Goal: Navigation & Orientation: Find specific page/section

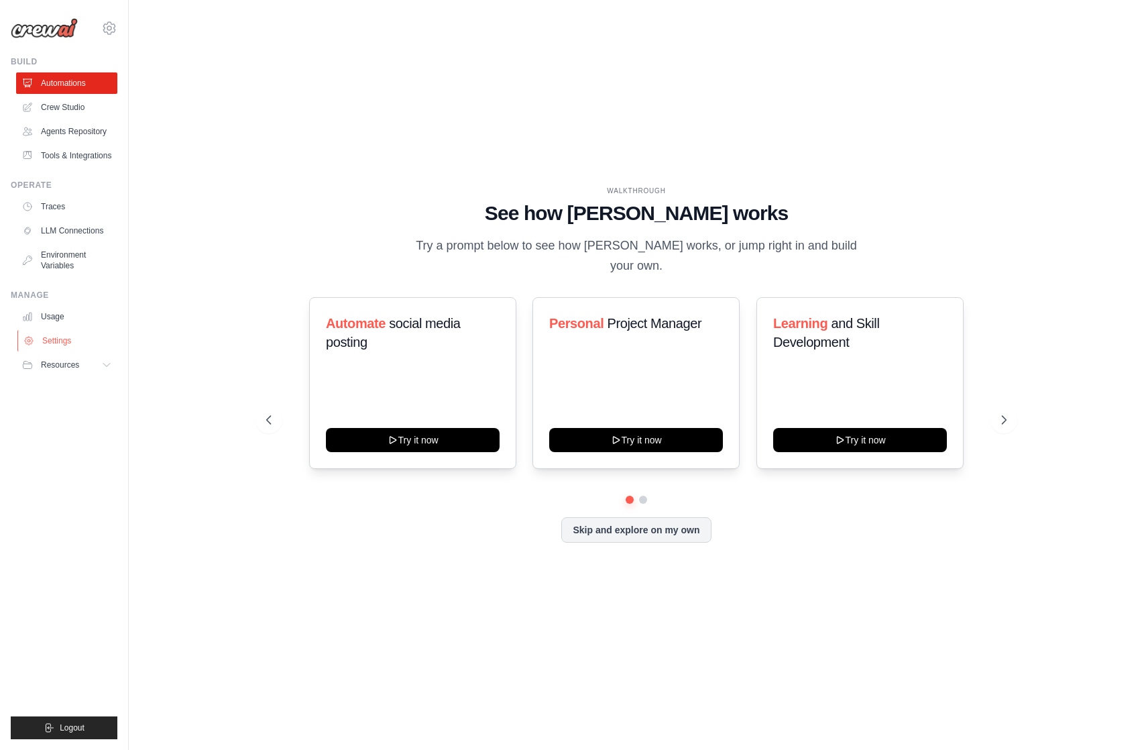
click at [109, 337] on link "Settings" at bounding box center [67, 340] width 101 height 21
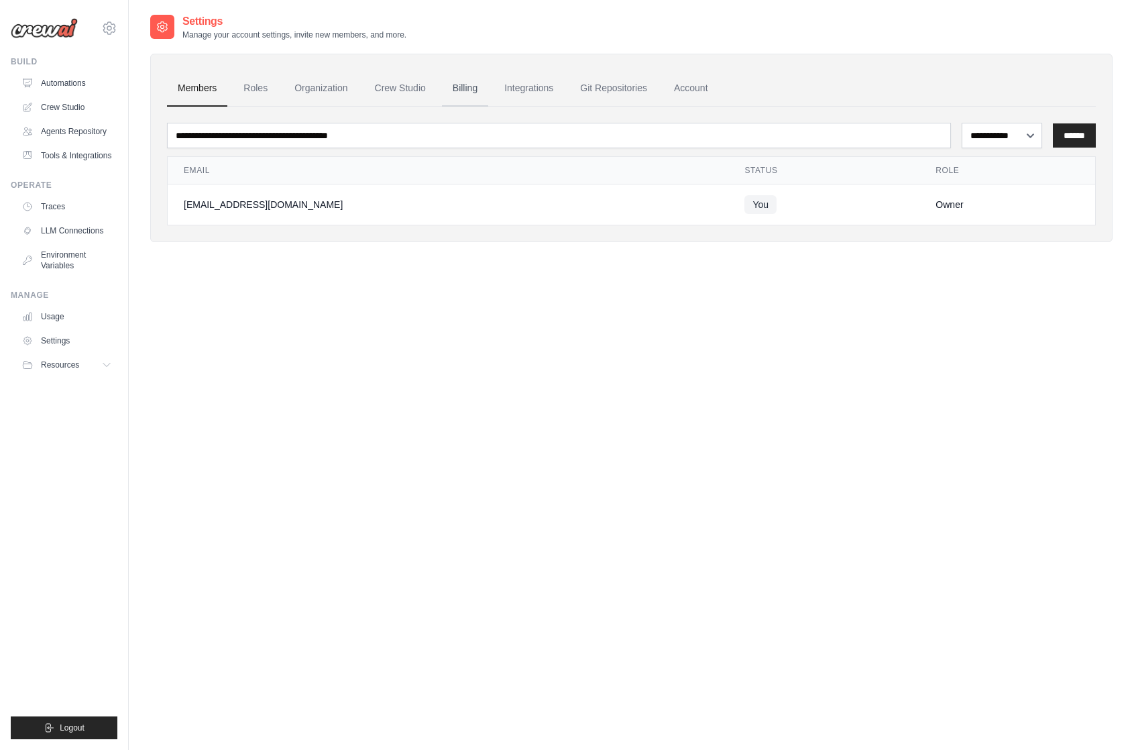
click at [468, 89] on link "Billing" at bounding box center [465, 88] width 46 height 36
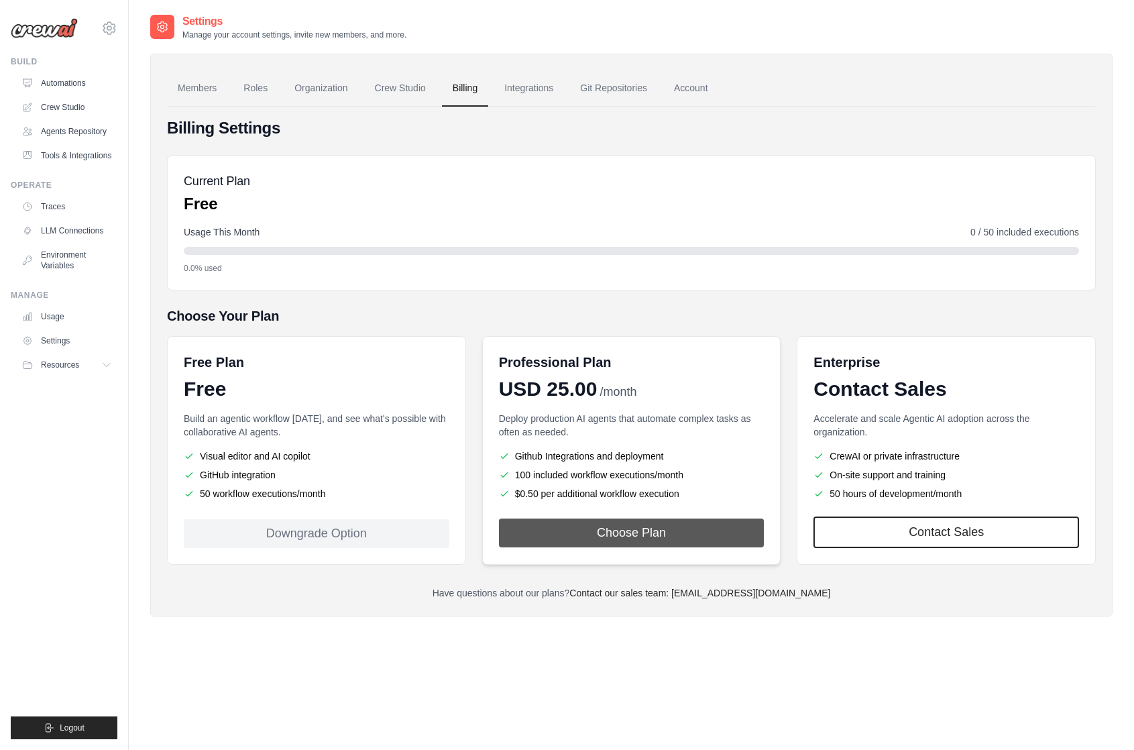
click at [690, 536] on button "Choose Plan" at bounding box center [632, 532] width 266 height 29
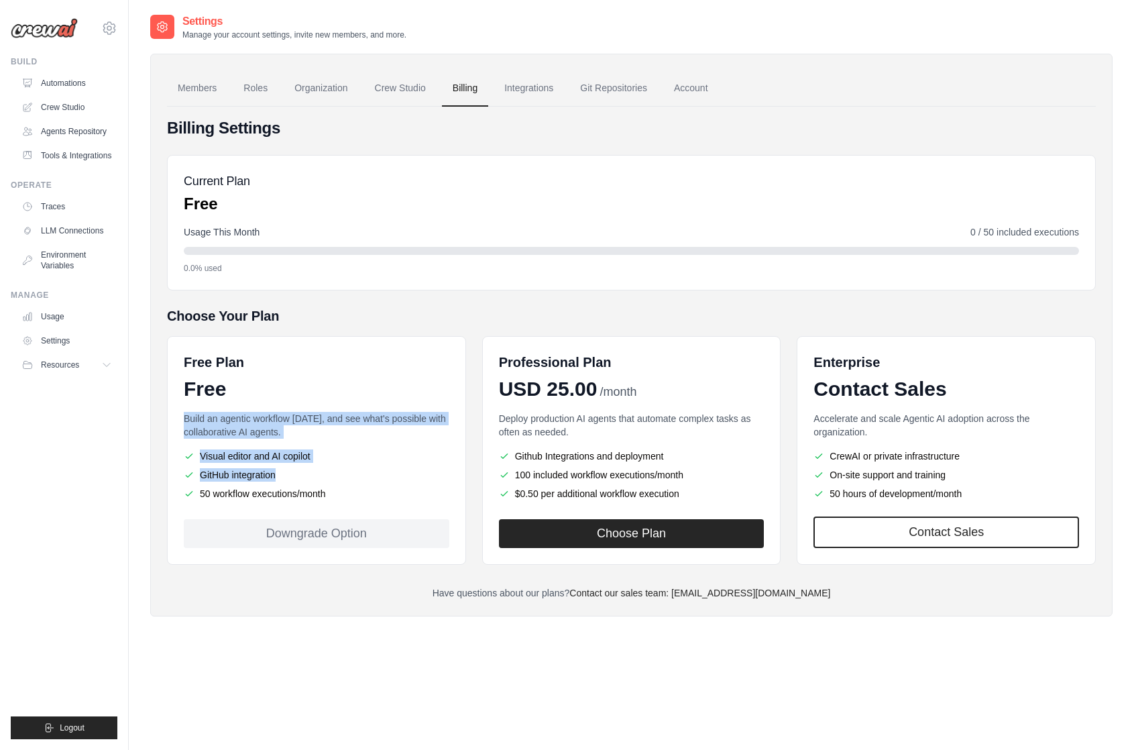
drag, startPoint x: 307, startPoint y: 402, endPoint x: 331, endPoint y: 492, distance: 93.9
click at [331, 492] on div "Free Plan Free Build an agentic workflow today, and see what's possible with co…" at bounding box center [316, 450] width 299 height 229
click at [332, 494] on li "50 workflow executions/month" at bounding box center [317, 493] width 266 height 13
click at [317, 535] on div "Downgrade Option" at bounding box center [317, 533] width 266 height 29
drag, startPoint x: 352, startPoint y: 293, endPoint x: 351, endPoint y: 470, distance: 177.1
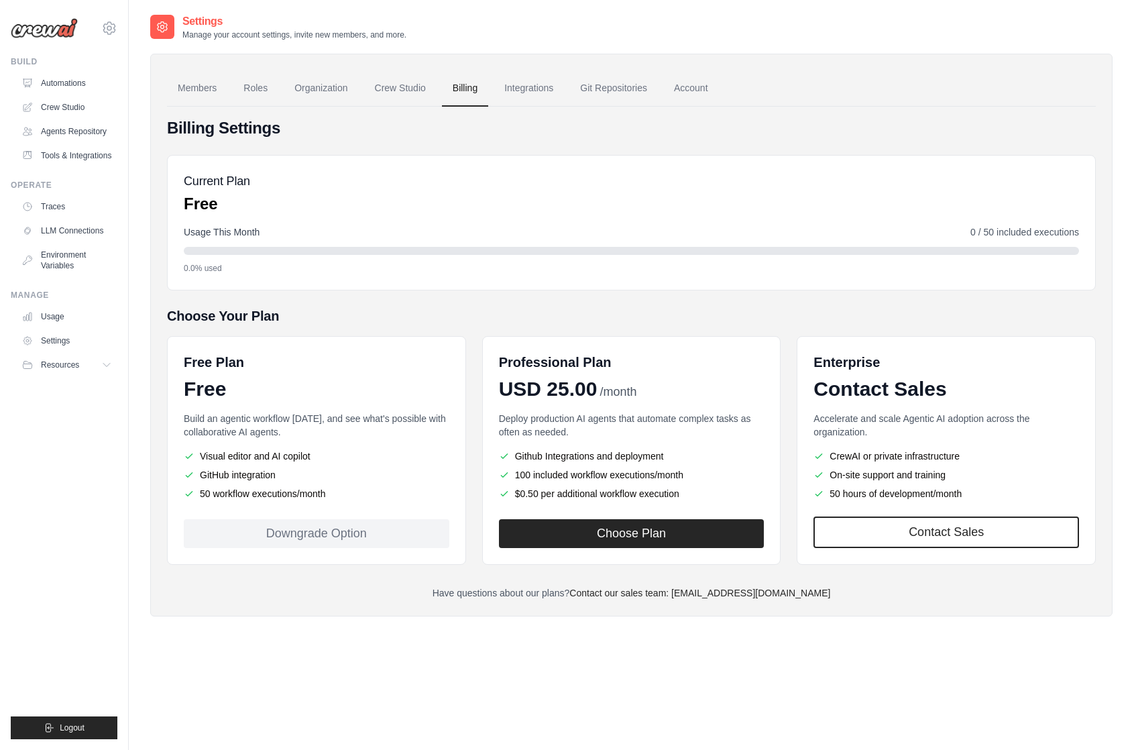
click at [351, 470] on div "Billing Settings Current Plan Free Usage This Month 0 / 50 included executions …" at bounding box center [631, 358] width 929 height 482
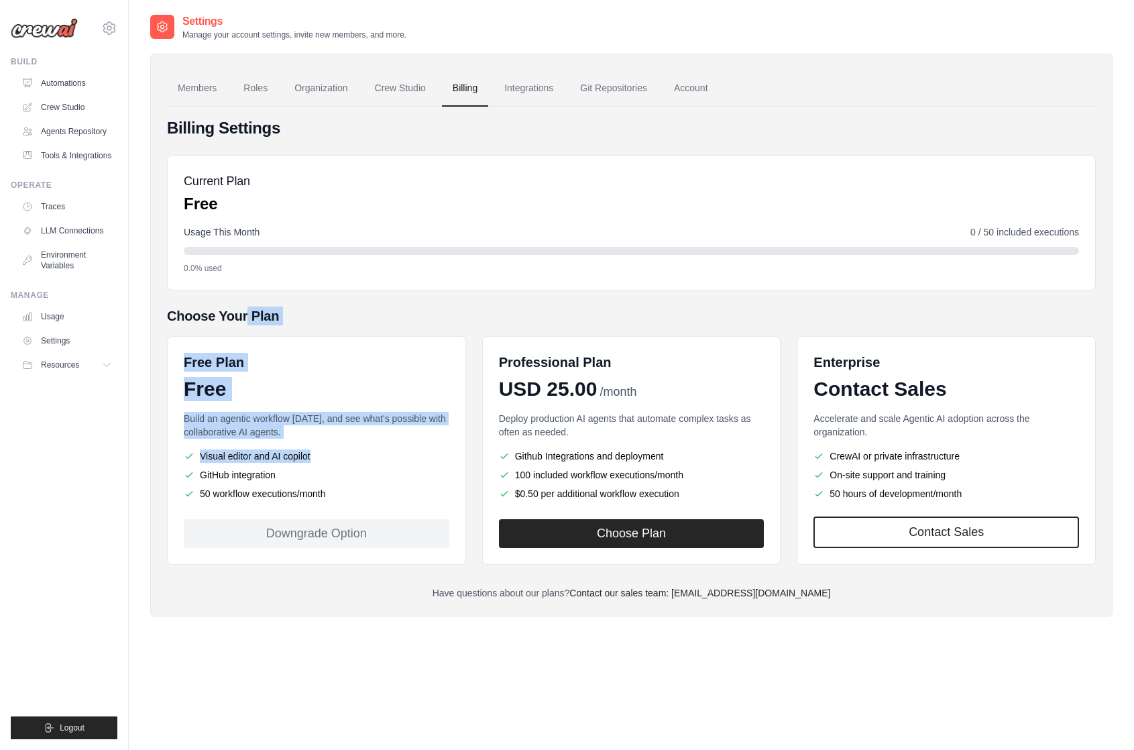
click at [351, 470] on li "GitHub integration" at bounding box center [317, 474] width 266 height 13
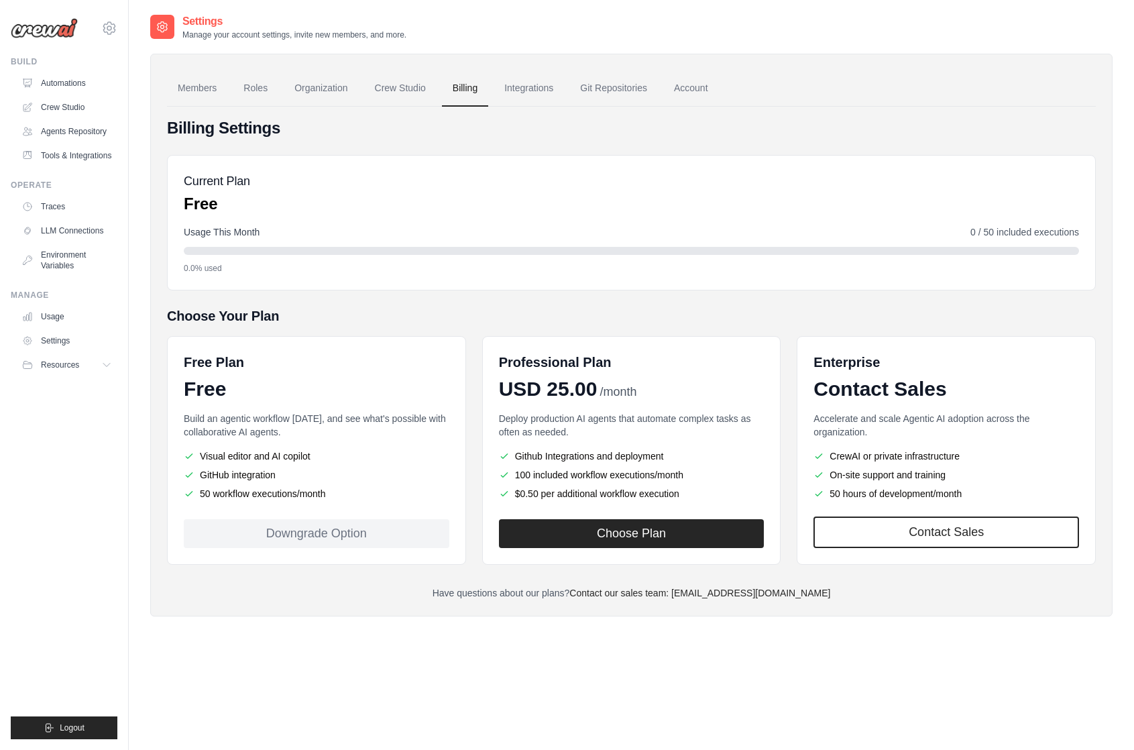
click at [342, 492] on li "50 workflow executions/month" at bounding box center [317, 493] width 266 height 13
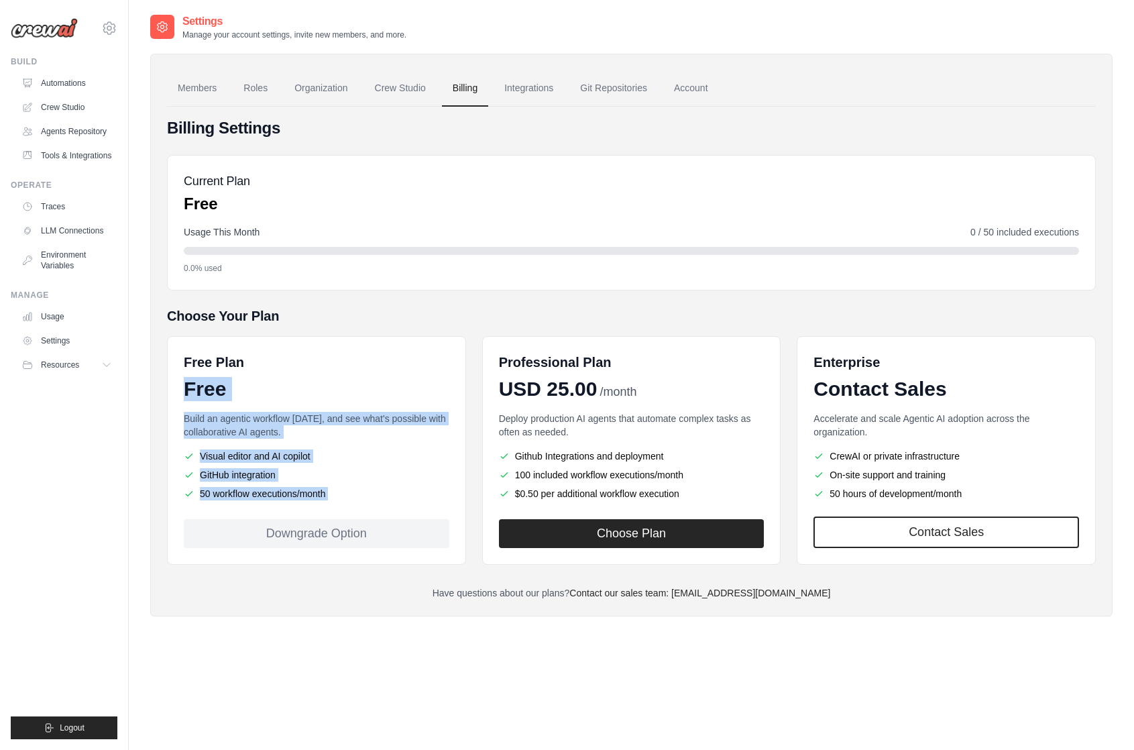
drag, startPoint x: 342, startPoint y: 492, endPoint x: 327, endPoint y: 369, distance: 123.7
click at [327, 372] on div "Free Plan Free Build an agentic workflow today, and see what's possible with co…" at bounding box center [316, 450] width 299 height 229
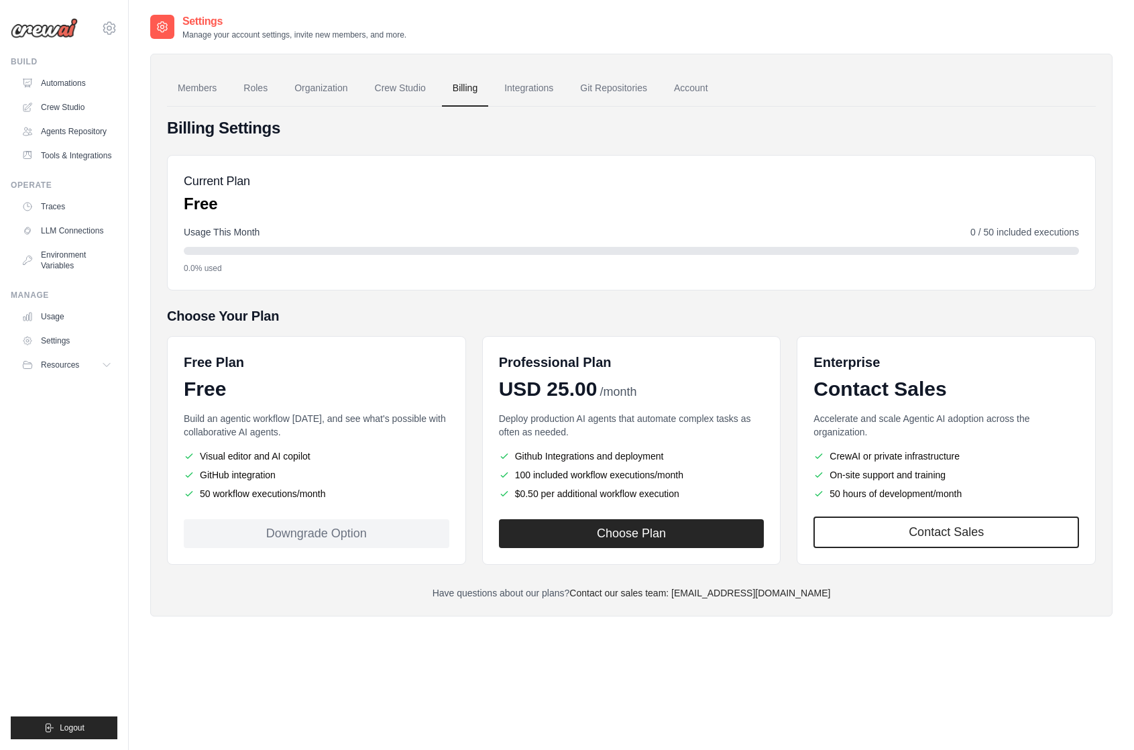
click at [327, 369] on div "Free Plan" at bounding box center [317, 362] width 266 height 19
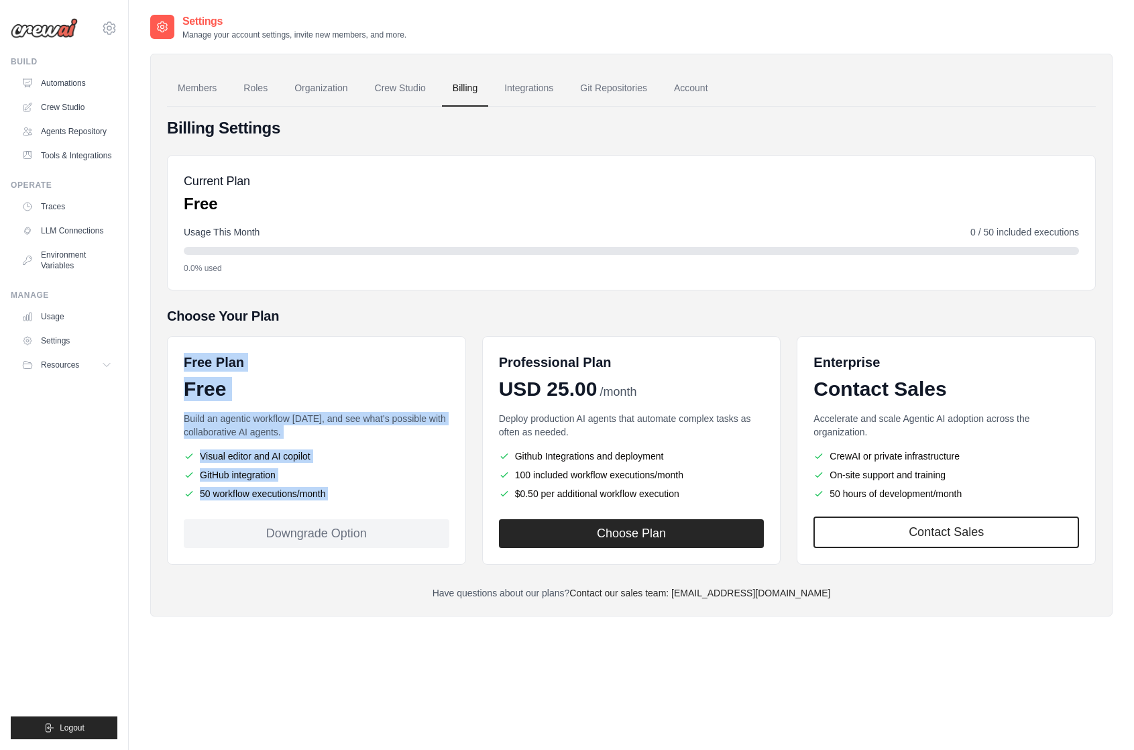
drag, startPoint x: 327, startPoint y: 369, endPoint x: 343, endPoint y: 496, distance: 127.8
click at [343, 496] on div "Free Plan Free Build an agentic workflow today, and see what's possible with co…" at bounding box center [316, 450] width 299 height 229
click at [343, 496] on li "50 workflow executions/month" at bounding box center [317, 493] width 266 height 13
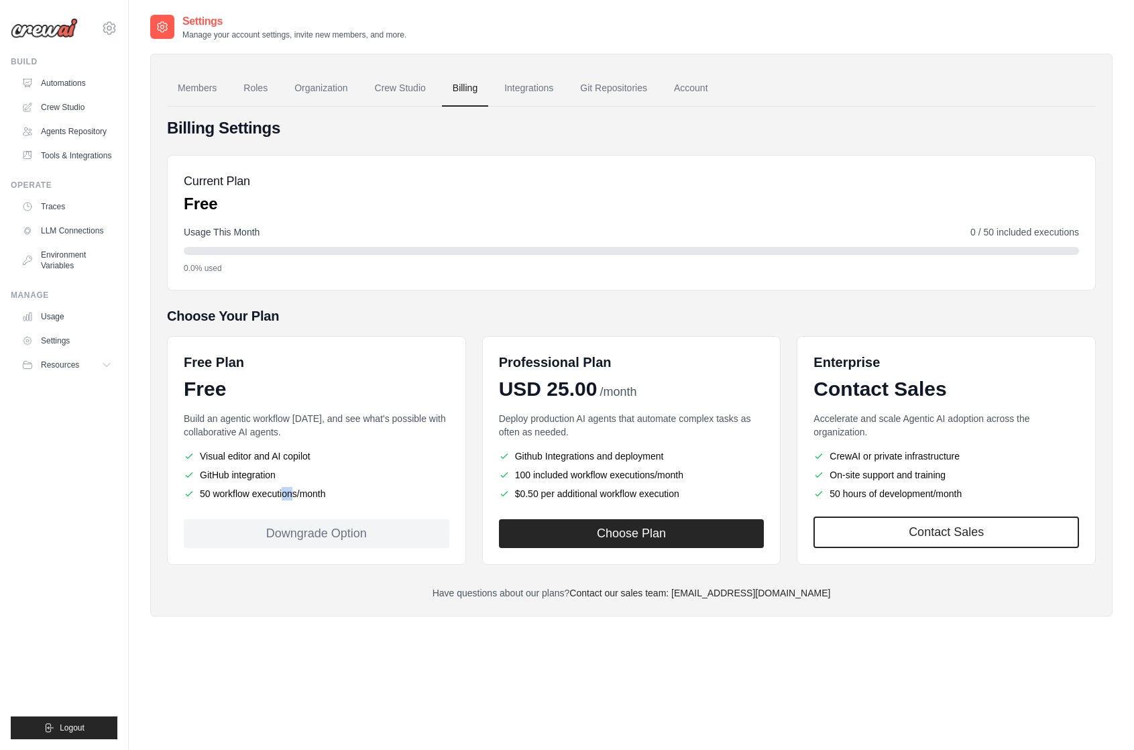
click at [343, 496] on li "50 workflow executions/month" at bounding box center [317, 493] width 266 height 13
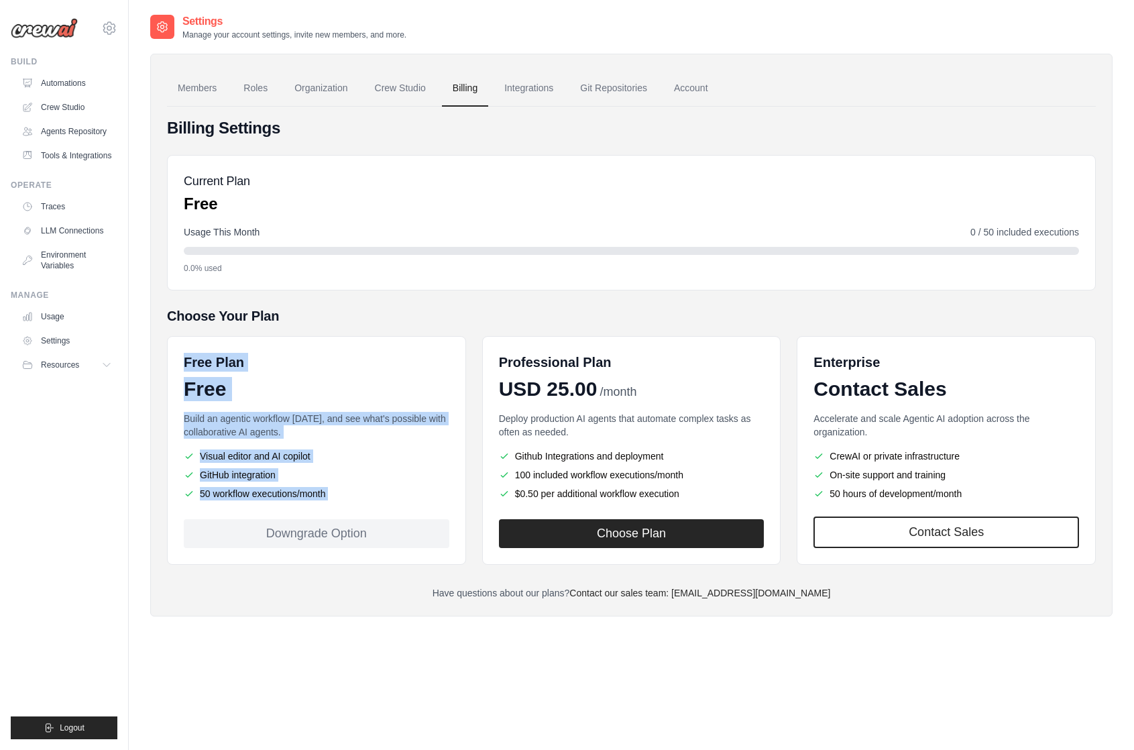
drag, startPoint x: 343, startPoint y: 496, endPoint x: 325, endPoint y: 355, distance: 141.3
click at [325, 355] on div "Free Plan Free Build an agentic workflow today, and see what's possible with co…" at bounding box center [316, 450] width 299 height 229
click at [325, 355] on div "Free Plan" at bounding box center [317, 362] width 266 height 19
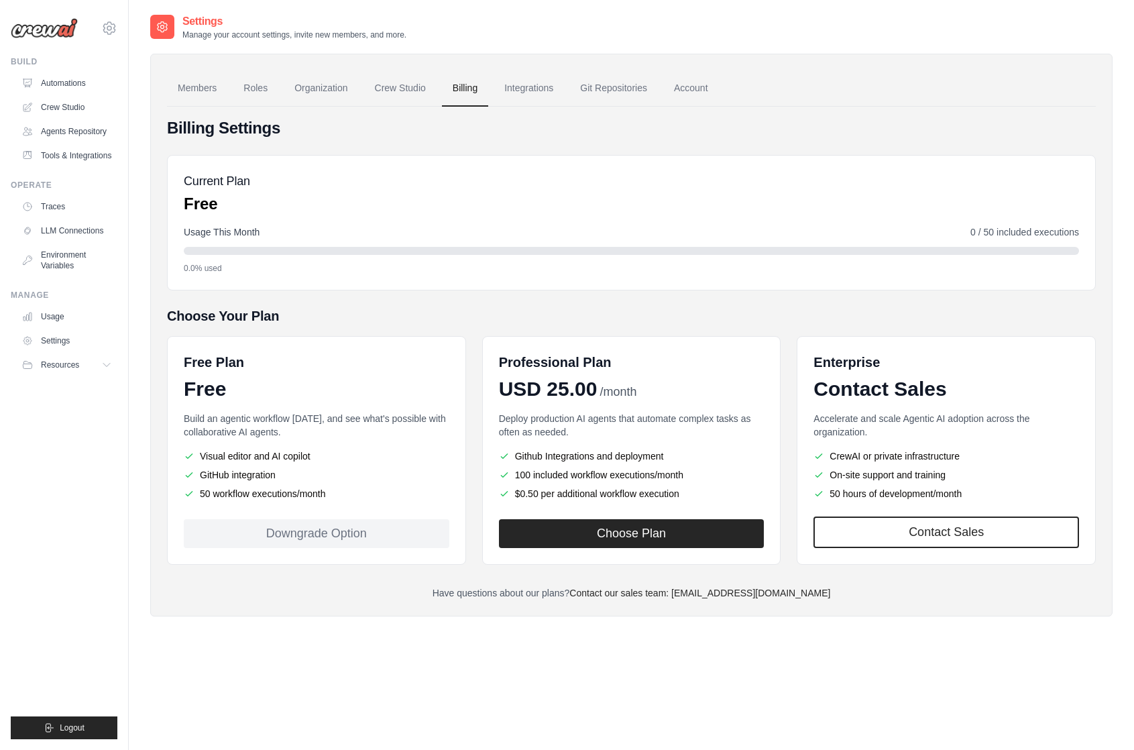
click at [325, 355] on div "Free Plan" at bounding box center [317, 362] width 266 height 19
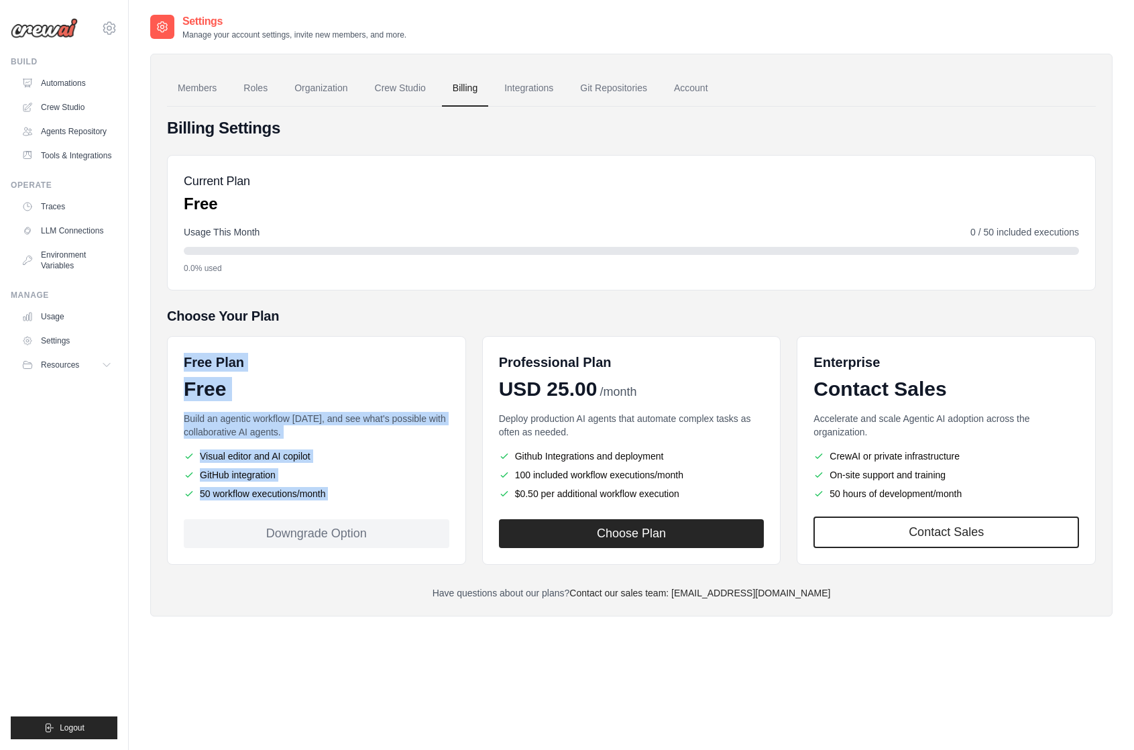
drag, startPoint x: 325, startPoint y: 355, endPoint x: 337, endPoint y: 500, distance: 145.4
click at [337, 500] on div "Free Plan Free Build an agentic workflow today, and see what's possible with co…" at bounding box center [316, 450] width 299 height 229
click at [337, 500] on div "Build an agentic workflow today, and see what's possible with collaborative AI …" at bounding box center [317, 457] width 266 height 91
drag, startPoint x: 337, startPoint y: 500, endPoint x: 339, endPoint y: 367, distance: 133.5
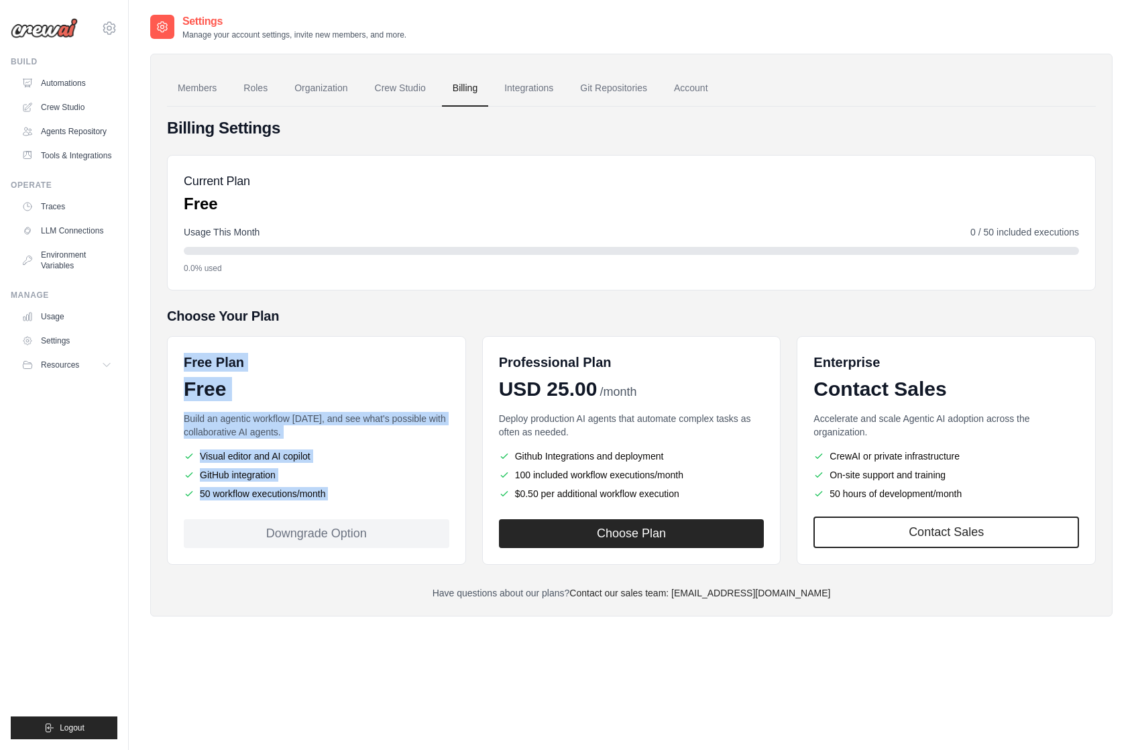
click at [339, 367] on div "Free Plan Free Build an agentic workflow today, and see what's possible with co…" at bounding box center [316, 450] width 299 height 229
click at [339, 367] on div "Free Plan" at bounding box center [317, 362] width 266 height 19
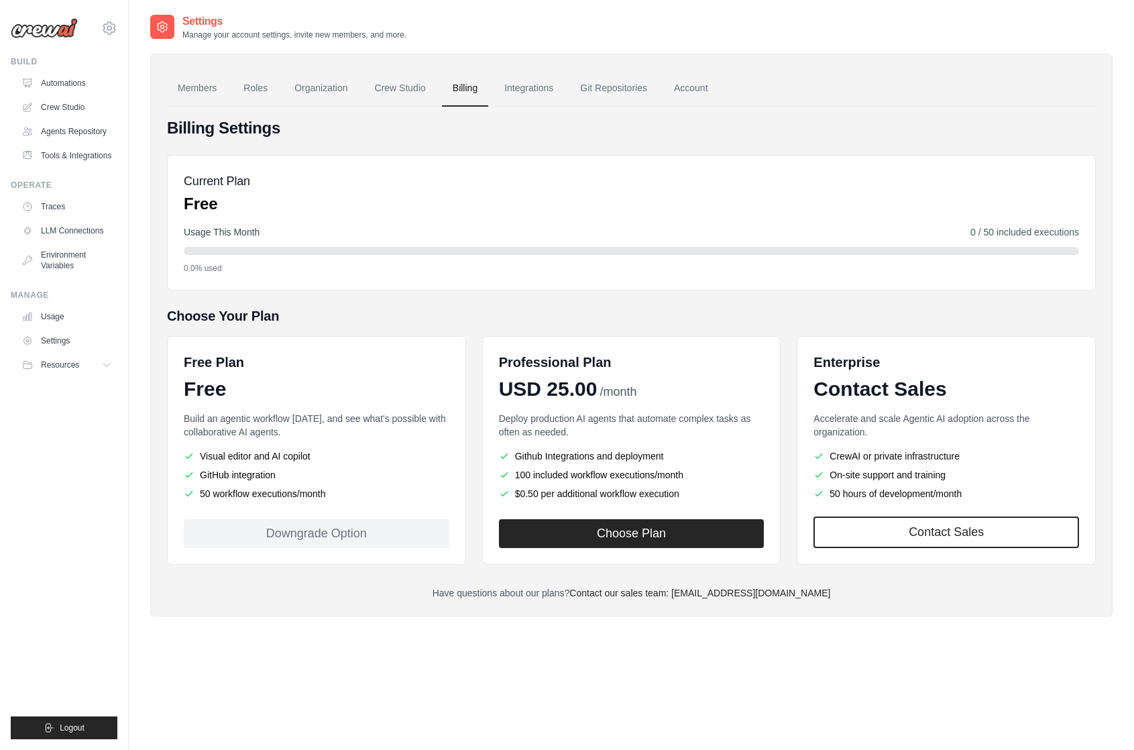
click at [339, 367] on div "Free Plan" at bounding box center [317, 362] width 266 height 19
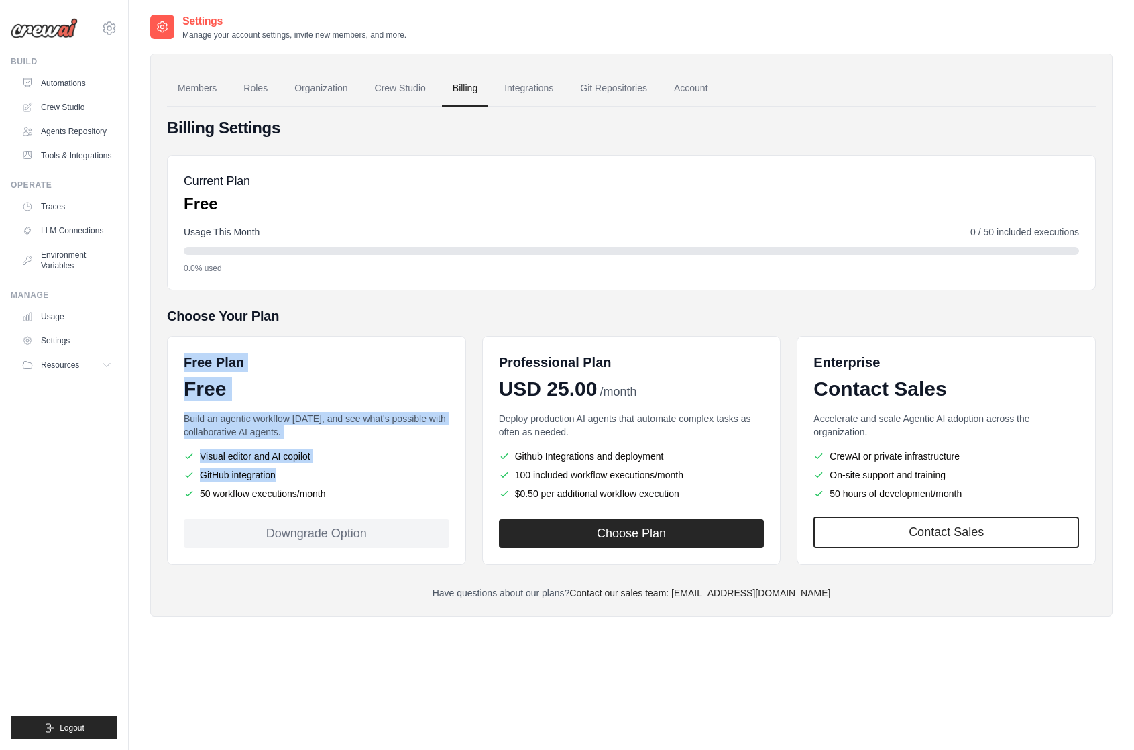
drag, startPoint x: 339, startPoint y: 367, endPoint x: 347, endPoint y: 474, distance: 106.9
click at [347, 474] on div "Free Plan Free Build an agentic workflow today, and see what's possible with co…" at bounding box center [316, 450] width 299 height 229
click at [347, 474] on li "GitHub integration" at bounding box center [317, 474] width 266 height 13
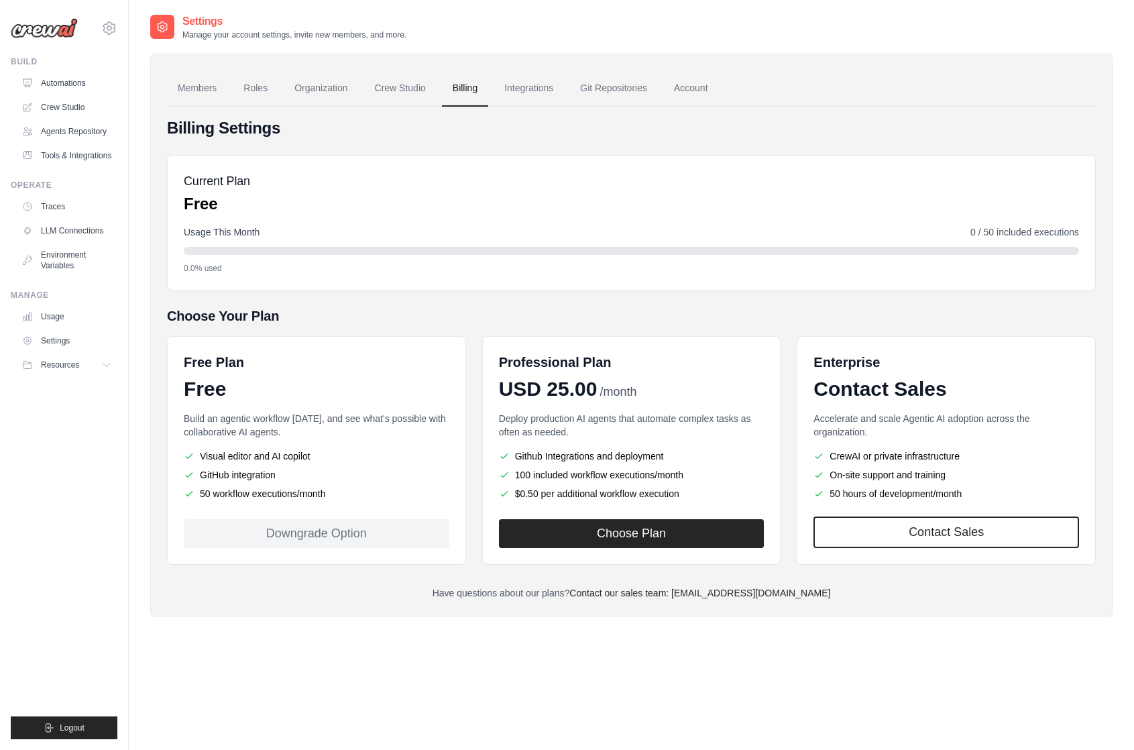
click at [50, 27] on img at bounding box center [44, 28] width 67 height 20
click at [59, 78] on link "Automations" at bounding box center [67, 82] width 101 height 21
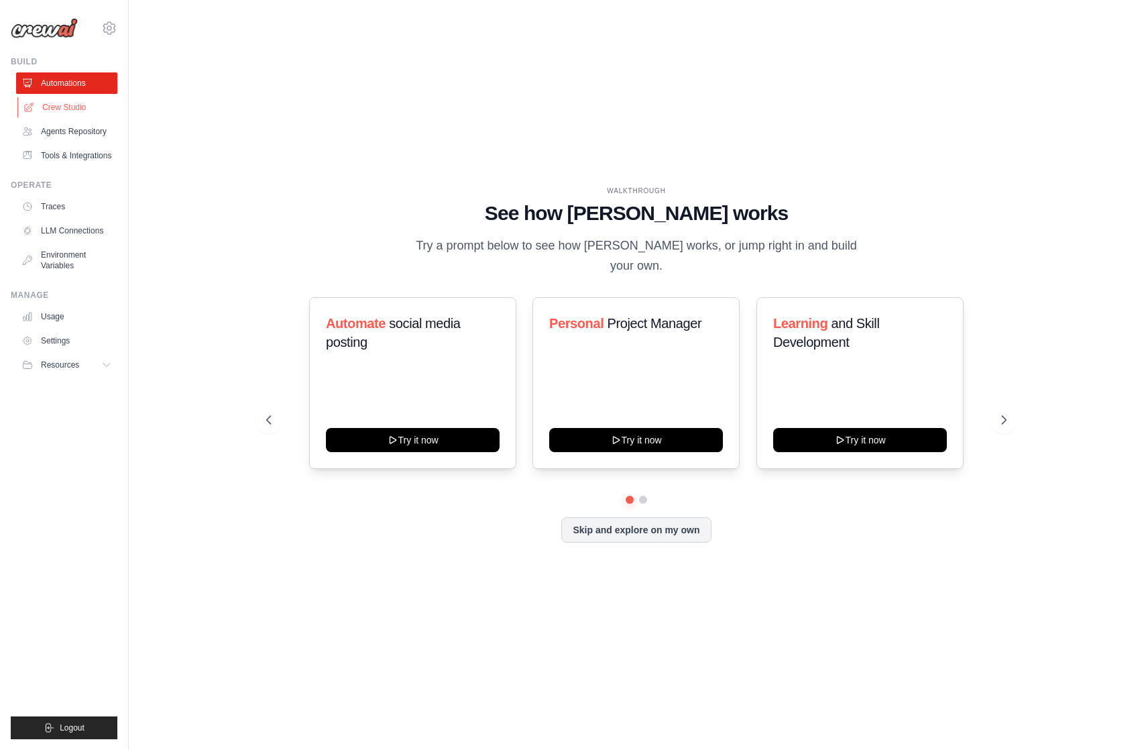
click at [65, 107] on link "Crew Studio" at bounding box center [67, 107] width 101 height 21
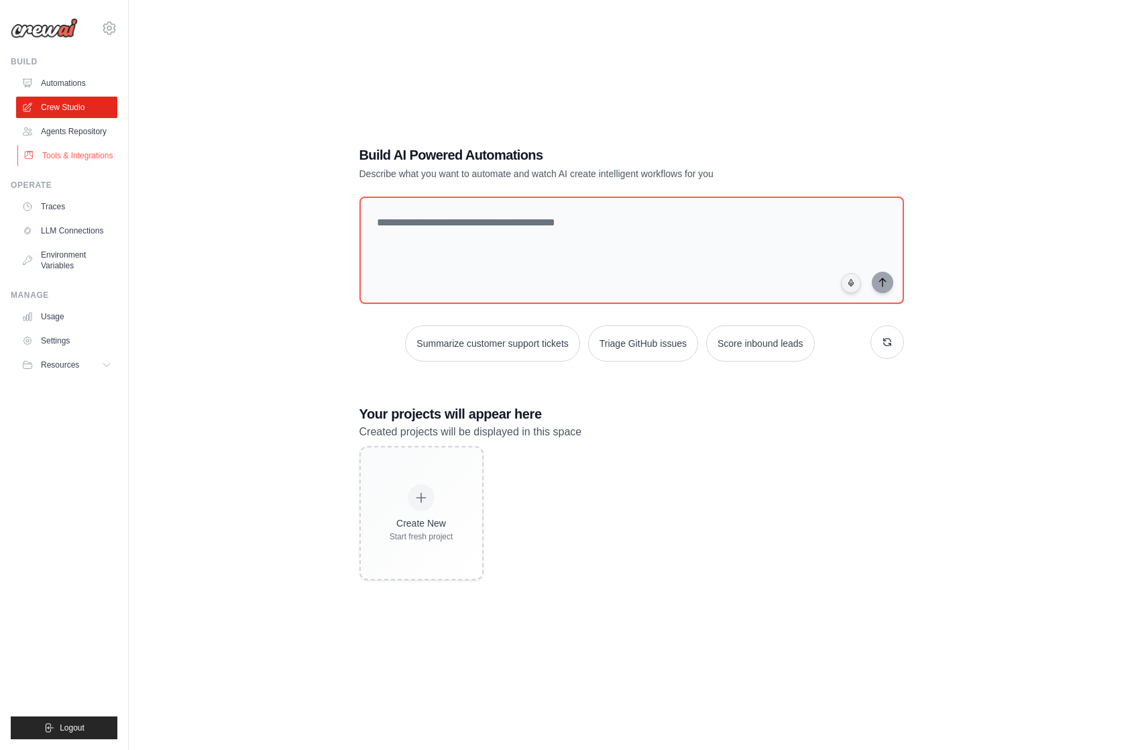
scroll to position [27, 0]
click at [107, 159] on link "Tools & Integrations" at bounding box center [67, 155] width 101 height 21
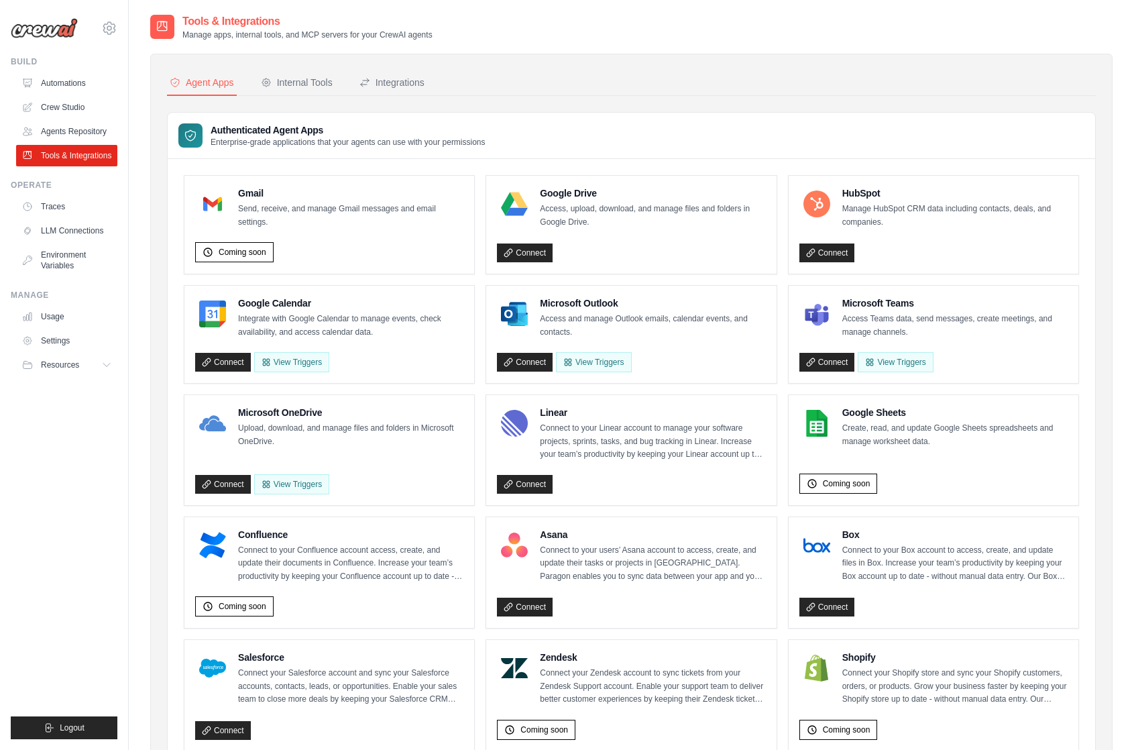
click at [87, 134] on link "Agents Repository" at bounding box center [66, 131] width 101 height 21
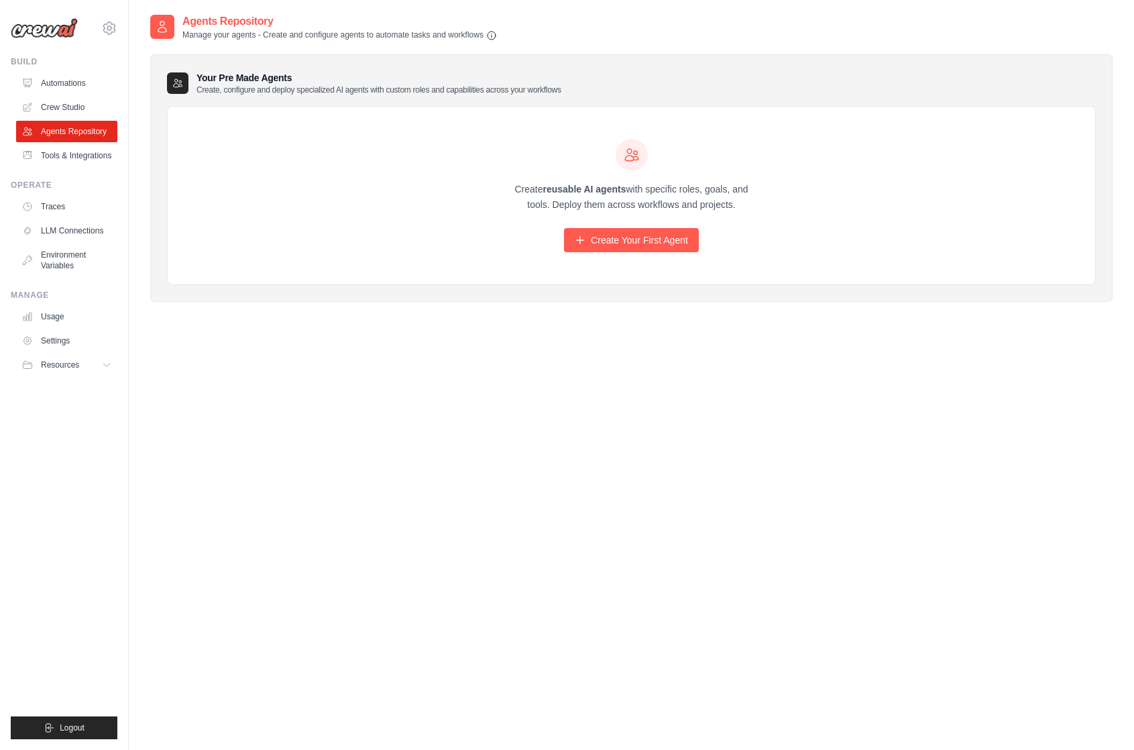
click at [93, 166] on ul "Build Automations Crew Studio Agents Repository Tools & Integrations" at bounding box center [64, 397] width 107 height 683
click at [86, 157] on link "Tools & Integrations" at bounding box center [67, 155] width 101 height 21
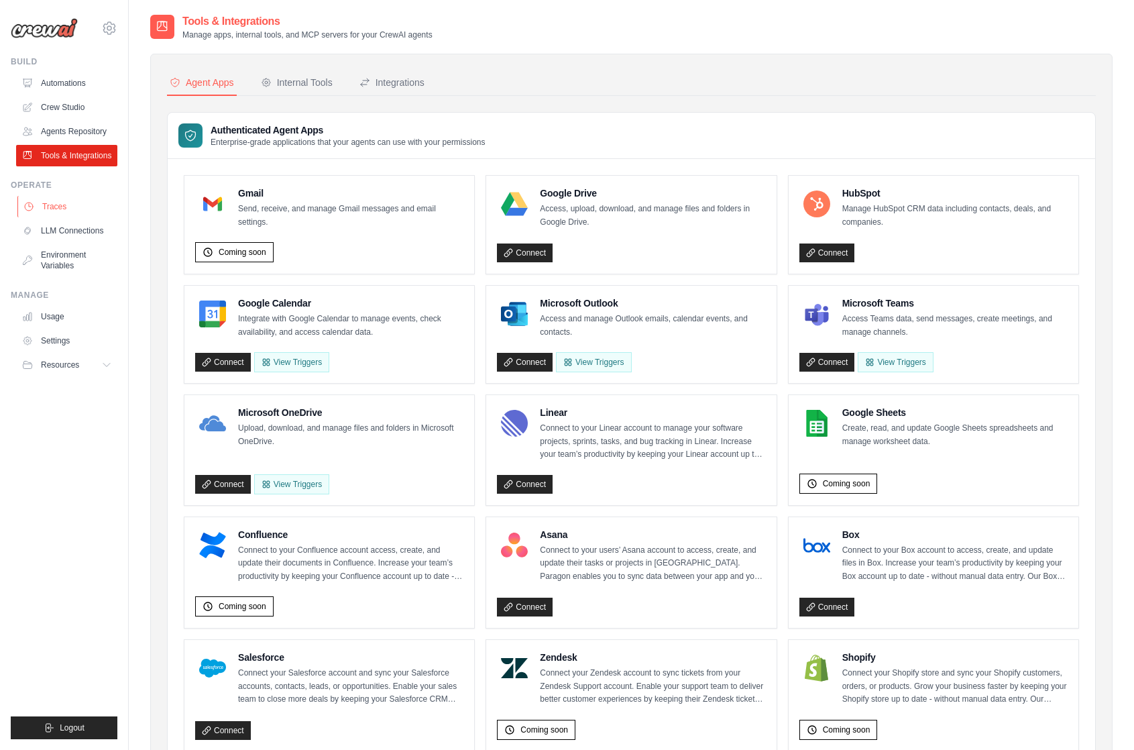
click at [79, 205] on link "Traces" at bounding box center [67, 206] width 101 height 21
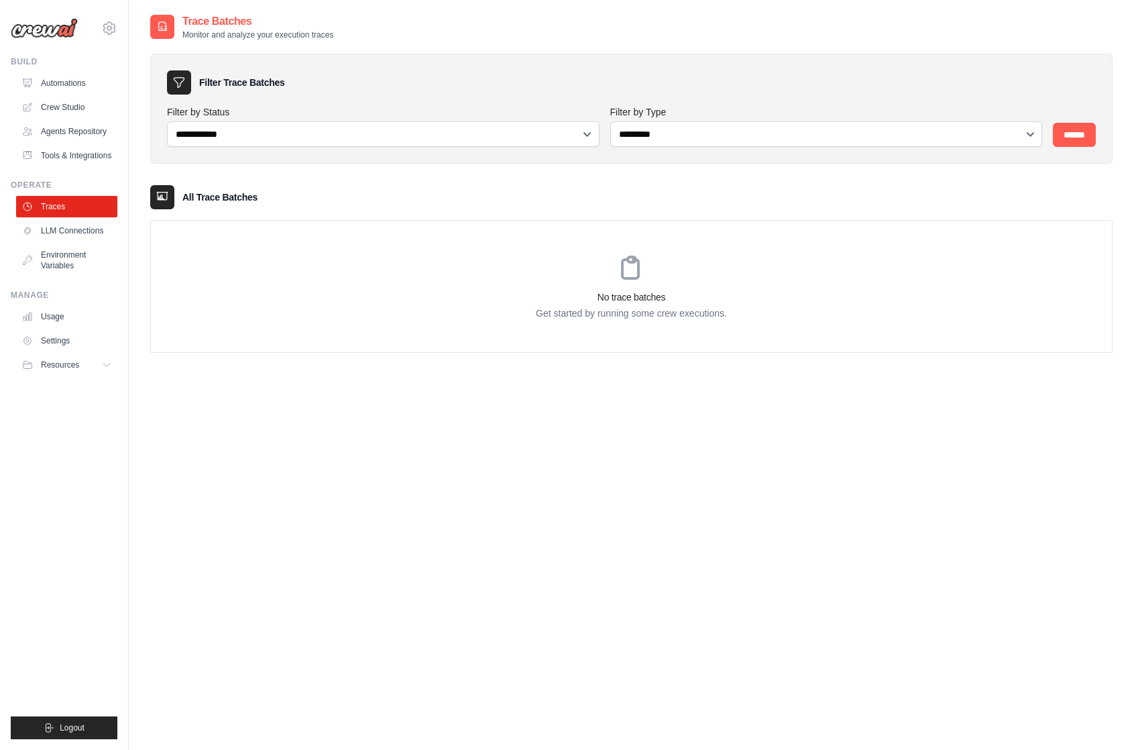
click at [82, 235] on link "LLM Connections" at bounding box center [66, 230] width 101 height 21
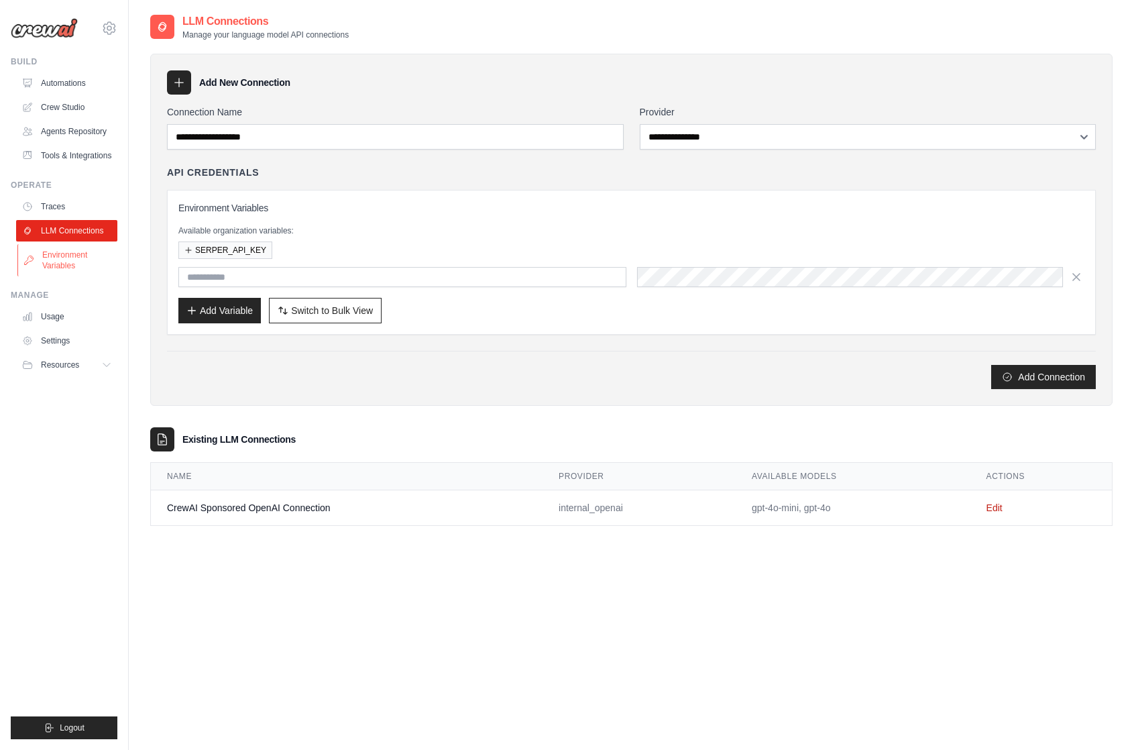
click at [78, 262] on link "Environment Variables" at bounding box center [67, 260] width 101 height 32
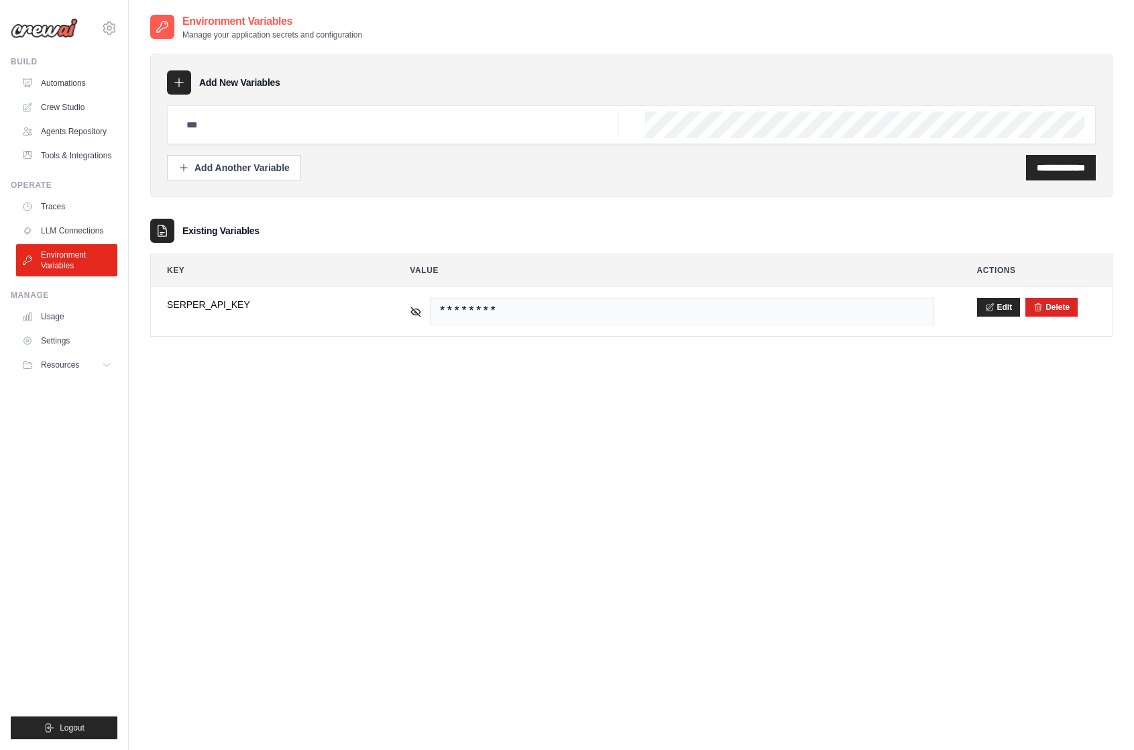
click at [78, 304] on div "Manage Usage Settings Resources Documentation GitHub Blog" at bounding box center [64, 333] width 107 height 86
click at [76, 317] on link "Usage" at bounding box center [67, 316] width 101 height 21
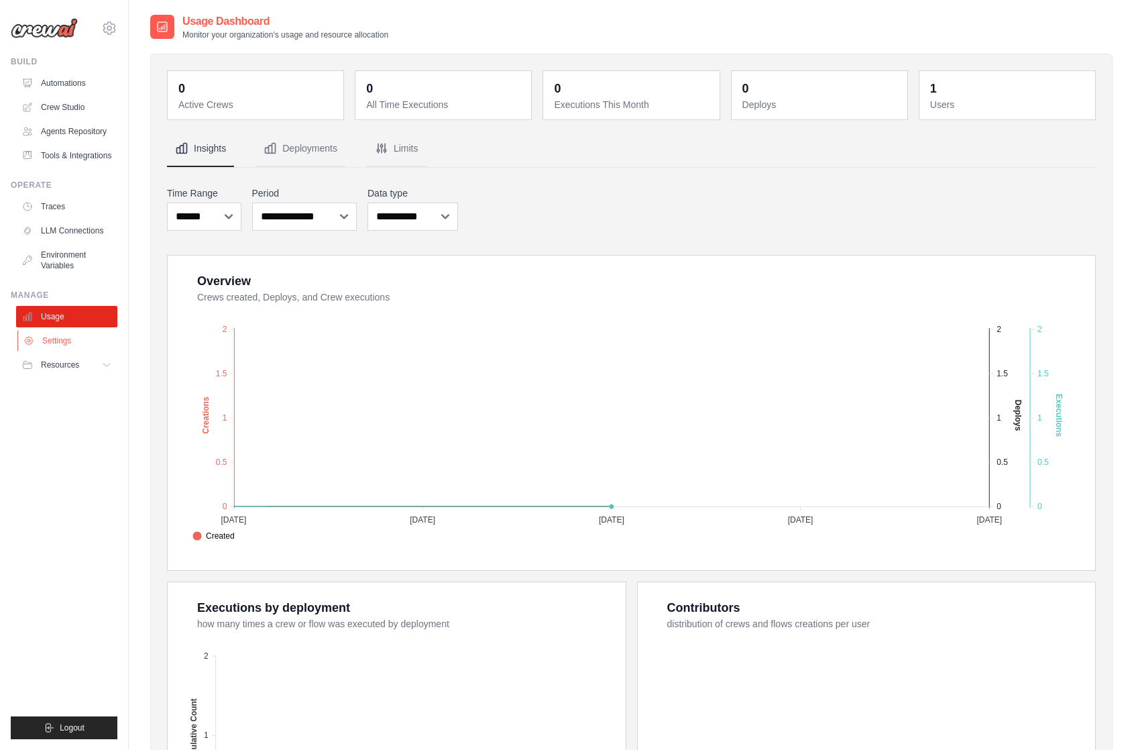
click at [70, 345] on link "Settings" at bounding box center [67, 340] width 101 height 21
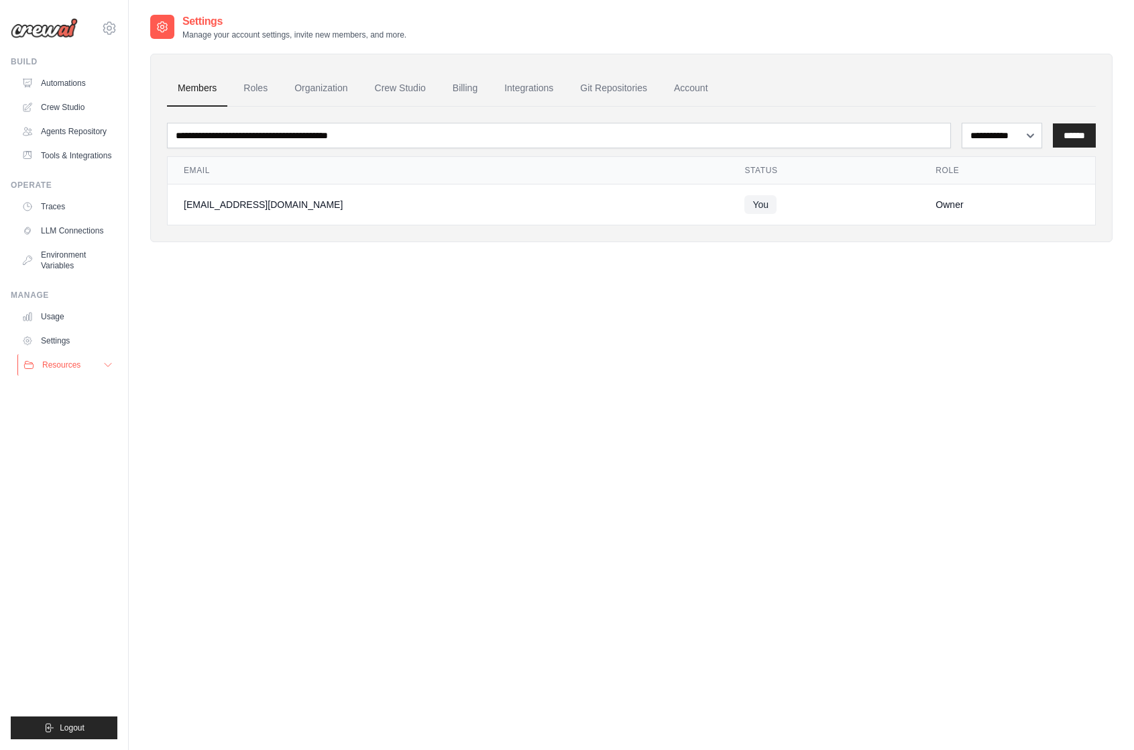
click at [67, 365] on span "Resources" at bounding box center [61, 365] width 38 height 11
click at [67, 364] on span "Resources" at bounding box center [61, 365] width 38 height 11
click at [66, 93] on link "Automations" at bounding box center [67, 82] width 101 height 21
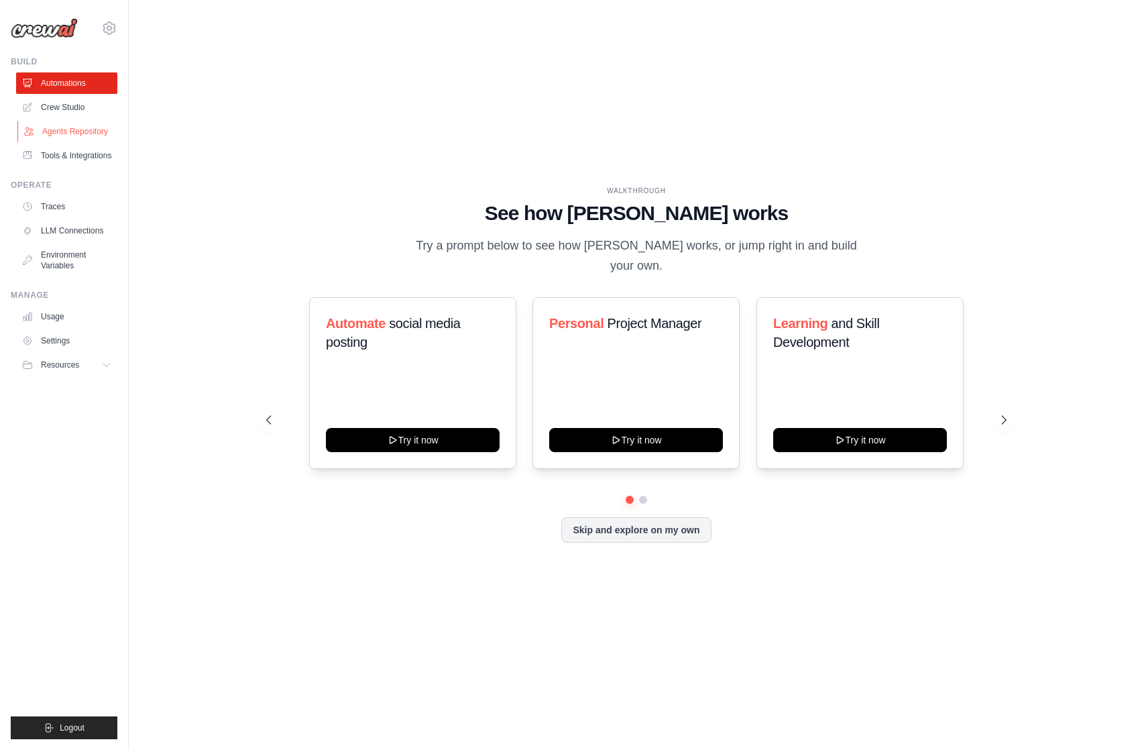
click at [80, 141] on link "Agents Repository" at bounding box center [67, 131] width 101 height 21
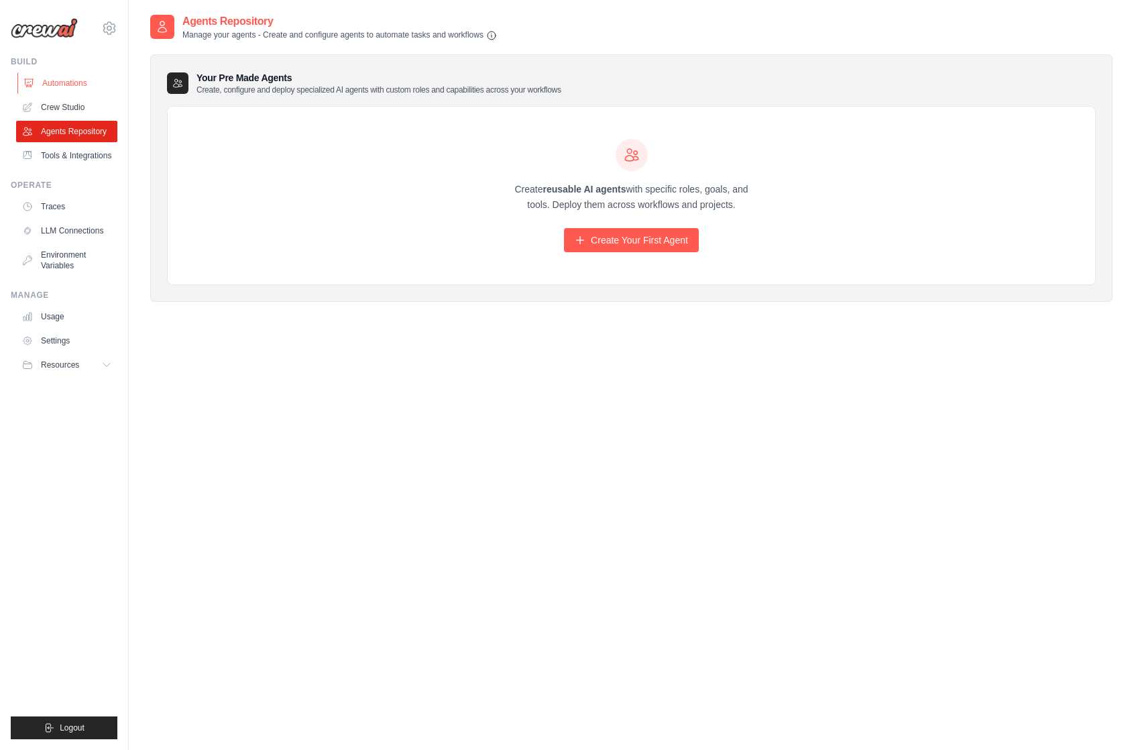
click at [76, 80] on link "Automations" at bounding box center [67, 82] width 101 height 21
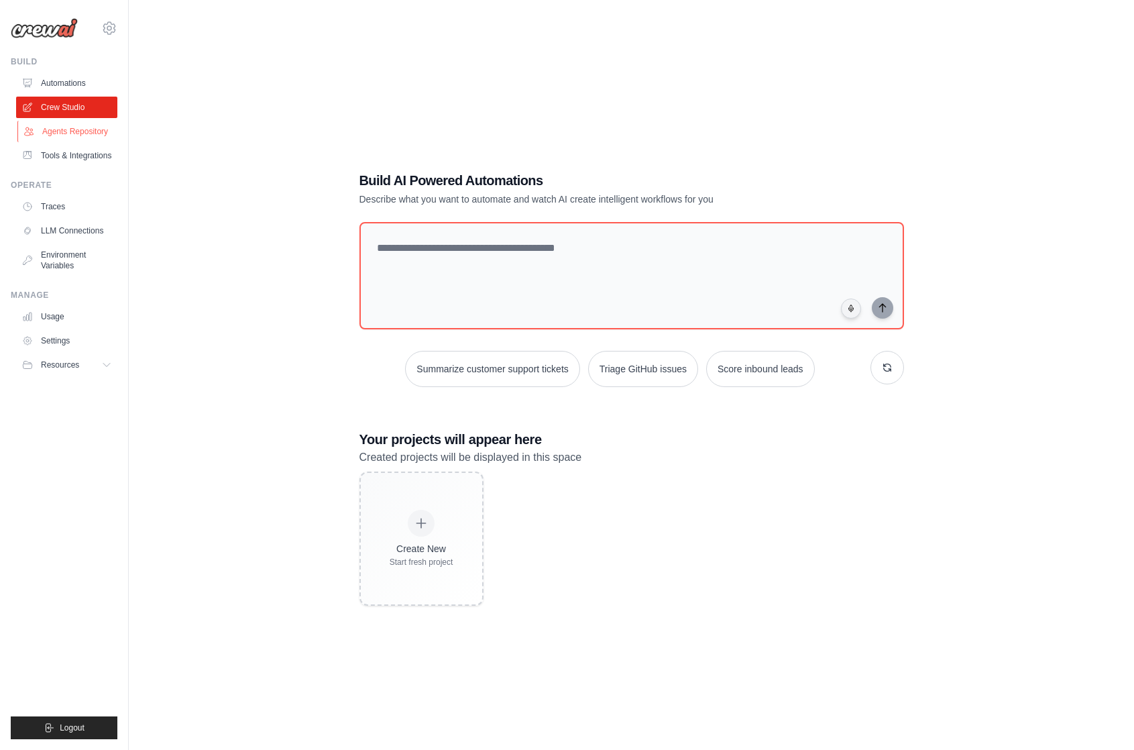
click at [78, 136] on link "Agents Repository" at bounding box center [67, 131] width 101 height 21
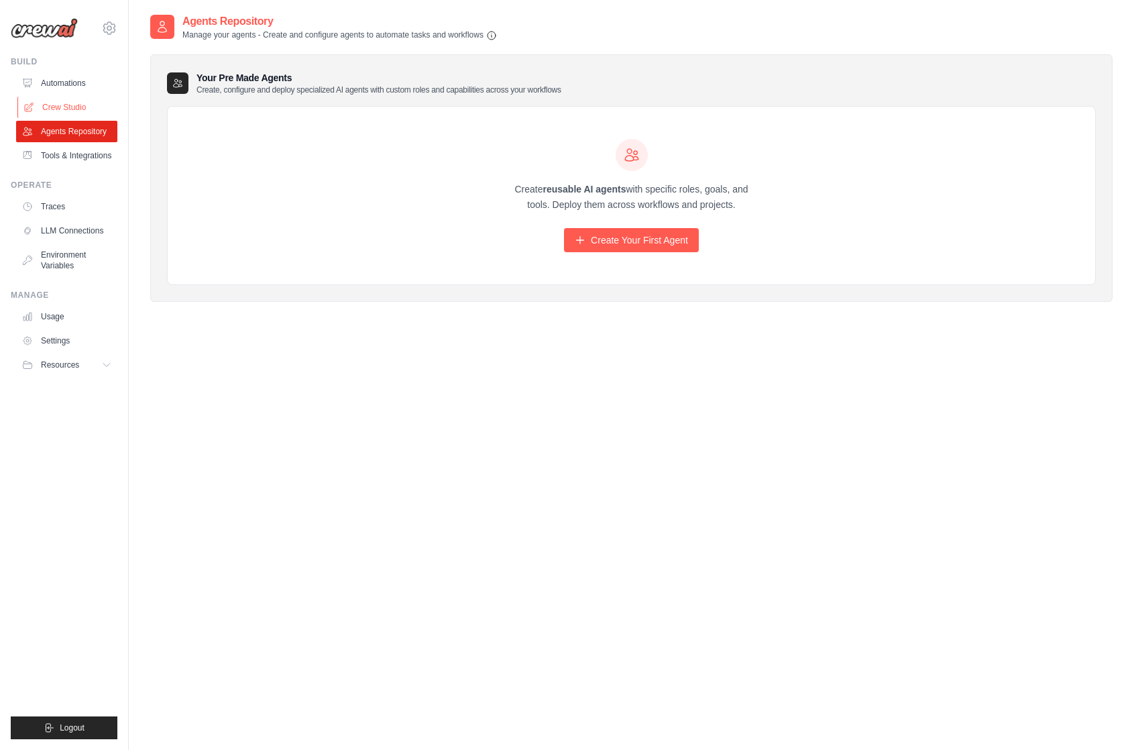
click at [76, 109] on link "Crew Studio" at bounding box center [67, 107] width 101 height 21
